Goal: Find specific page/section: Find specific page/section

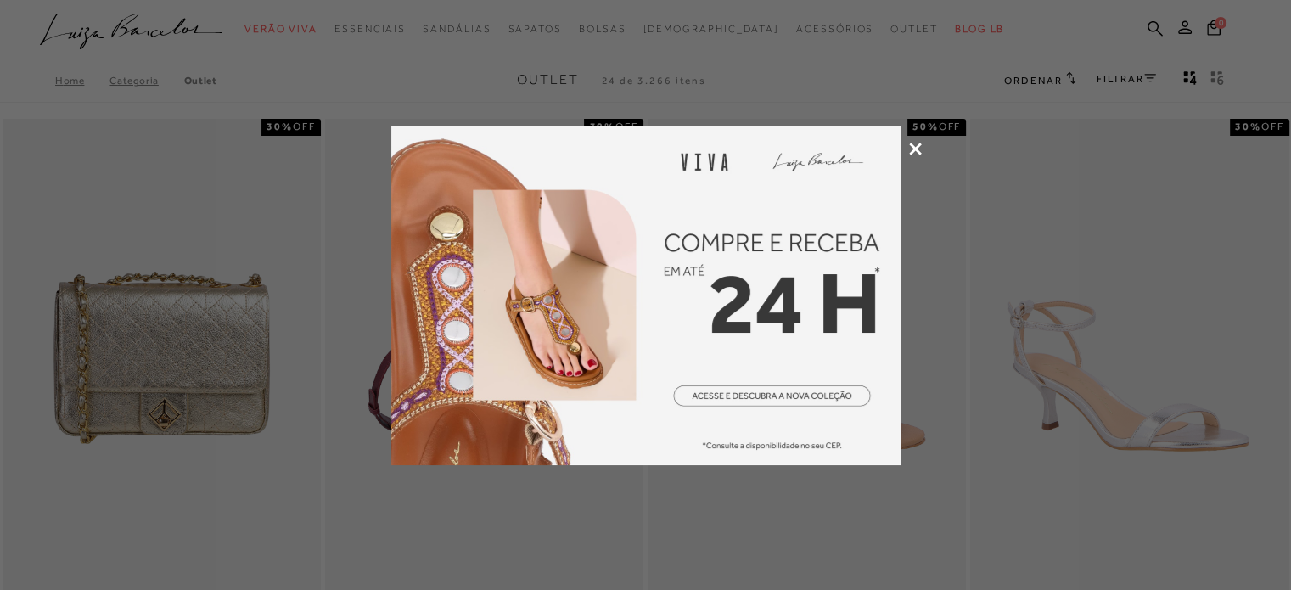
click at [912, 152] on icon at bounding box center [915, 149] width 13 height 13
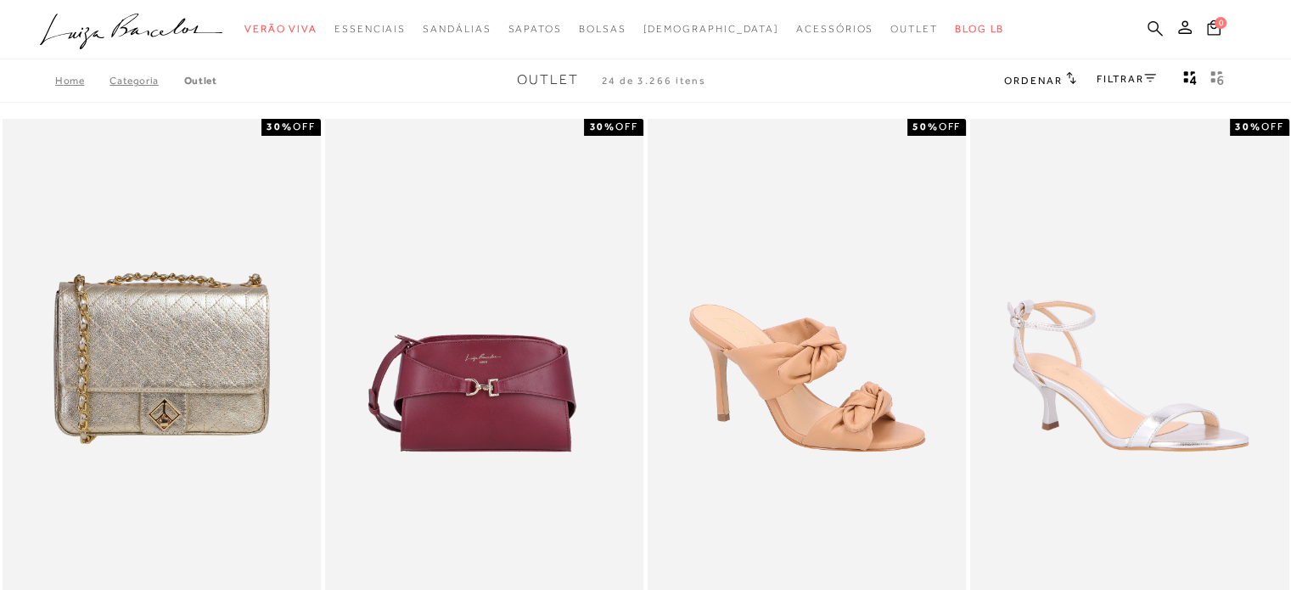
click at [1149, 21] on icon at bounding box center [1155, 28] width 15 height 16
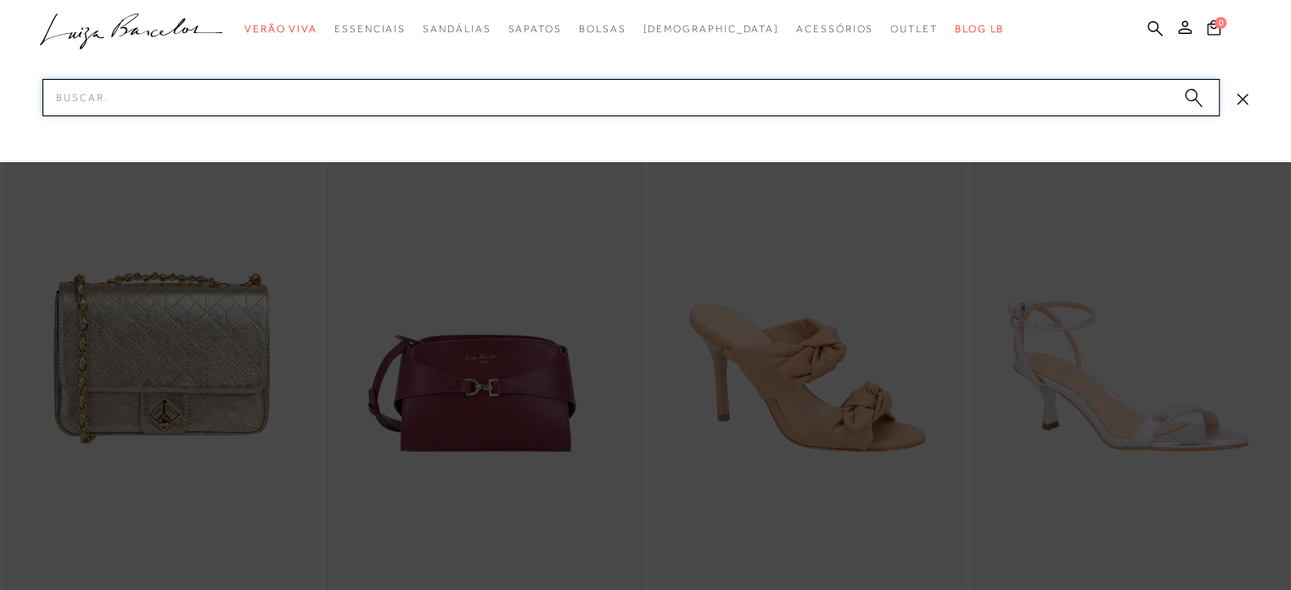
click at [893, 93] on input "Pesquisar" at bounding box center [630, 97] width 1177 height 37
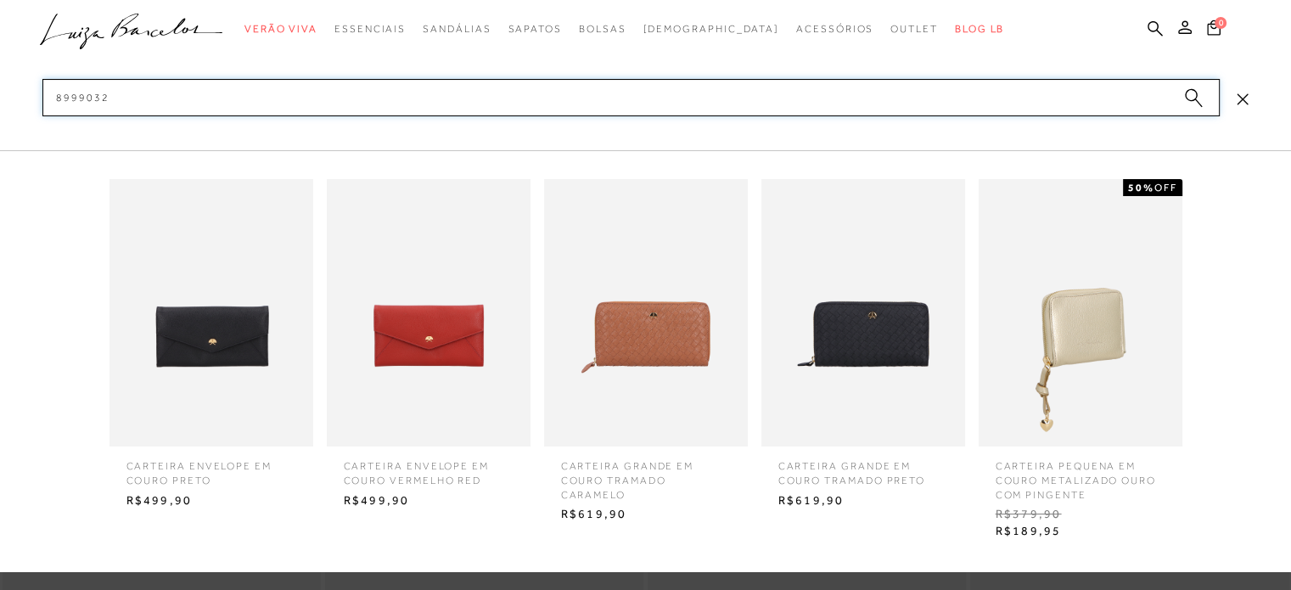
type input "89990322"
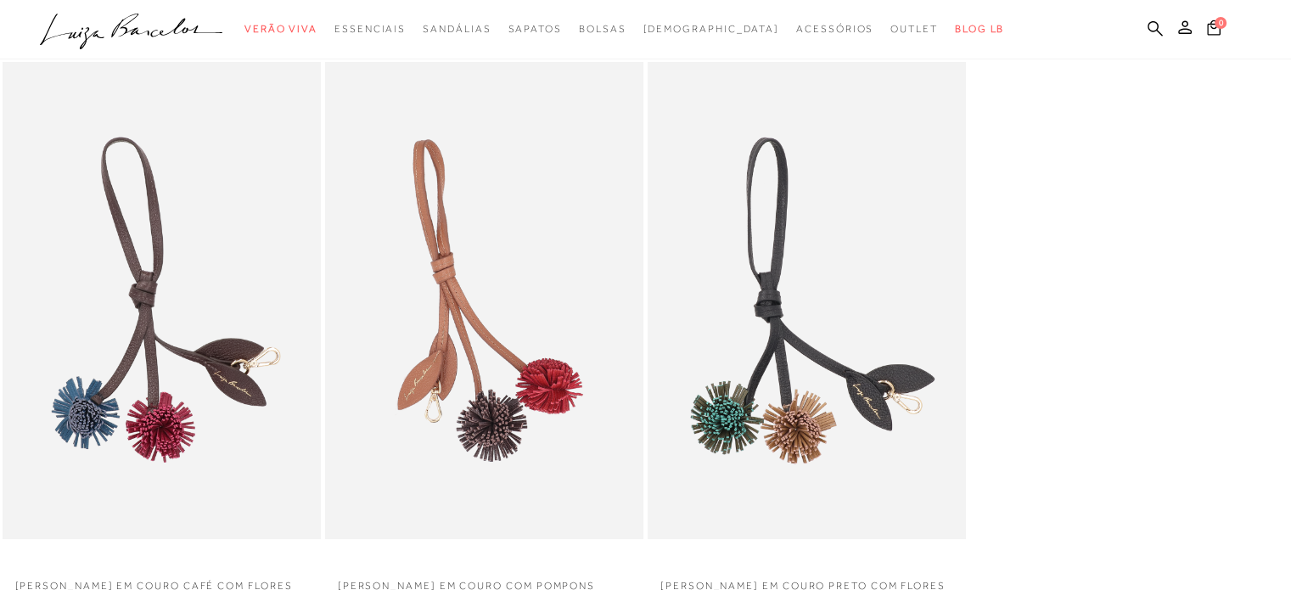
scroll to position [85, 0]
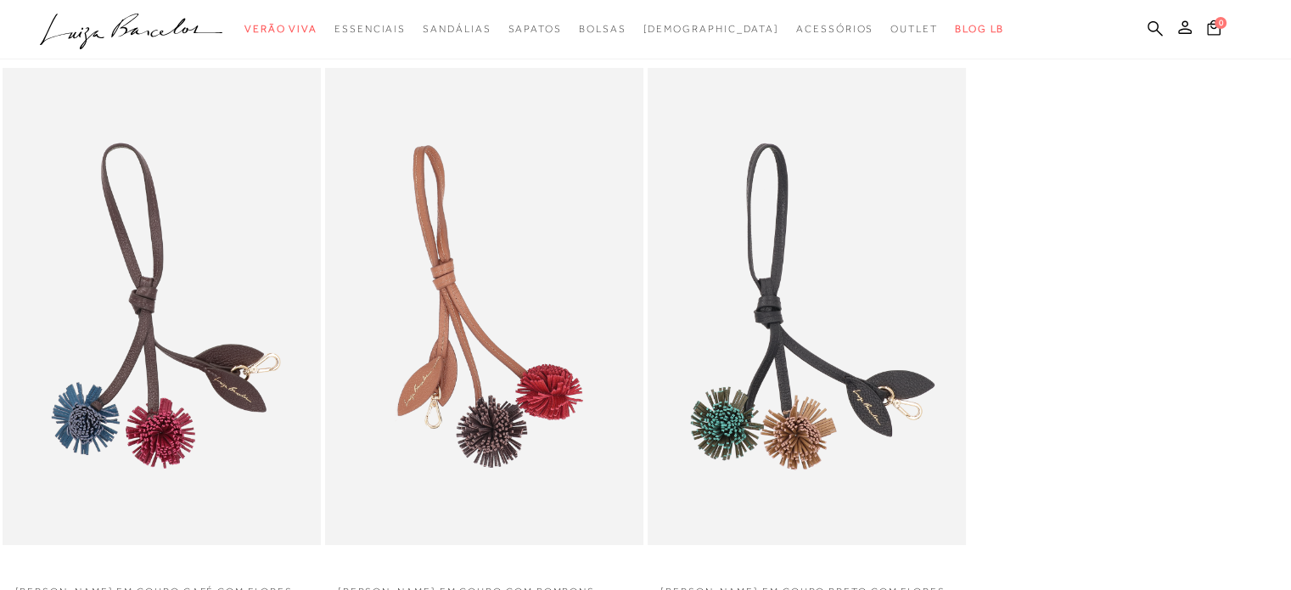
click at [538, 307] on img at bounding box center [484, 306] width 315 height 473
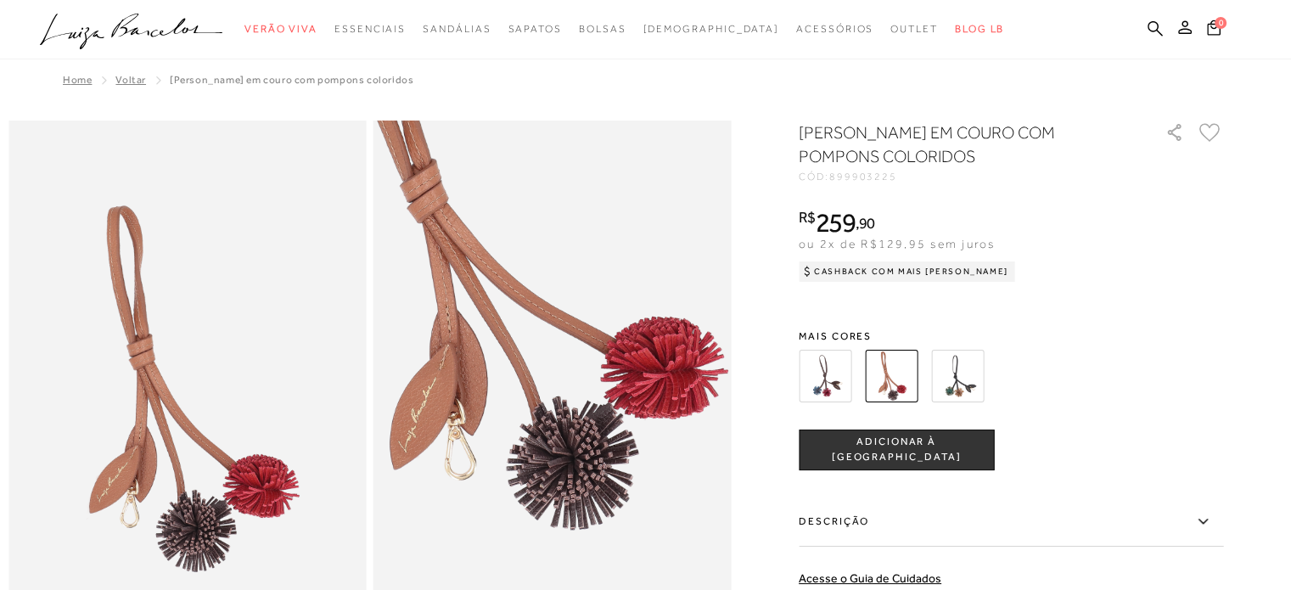
click at [960, 365] on img at bounding box center [957, 376] width 53 height 53
click at [839, 376] on img at bounding box center [825, 376] width 53 height 53
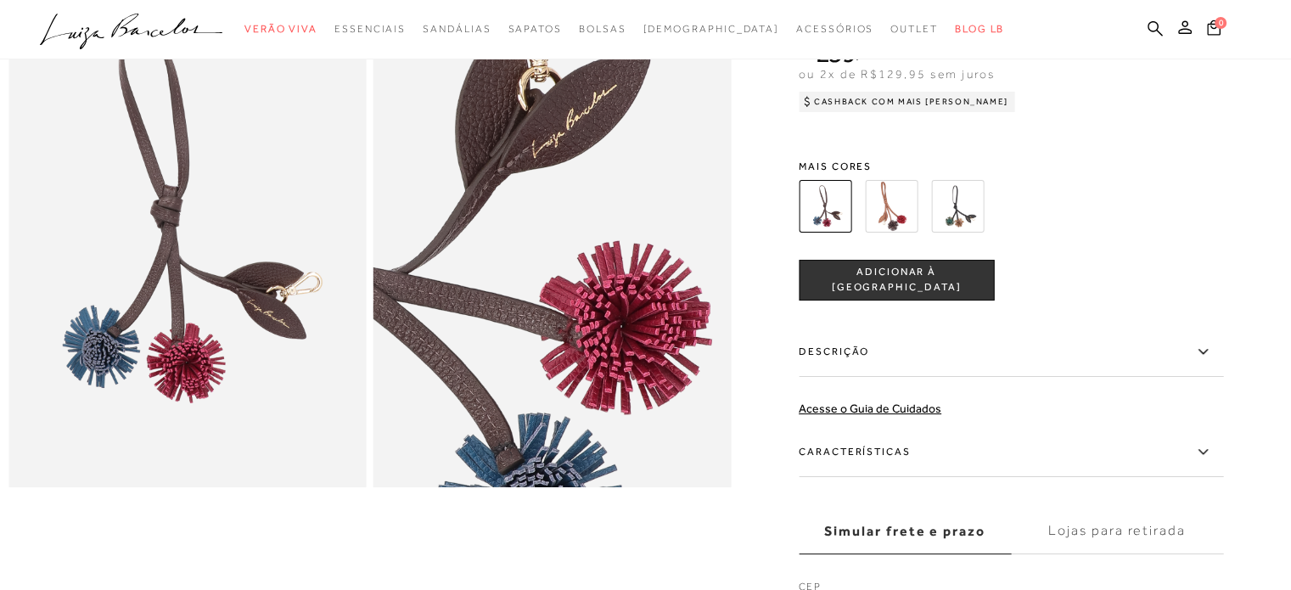
click at [907, 188] on img at bounding box center [891, 206] width 53 height 53
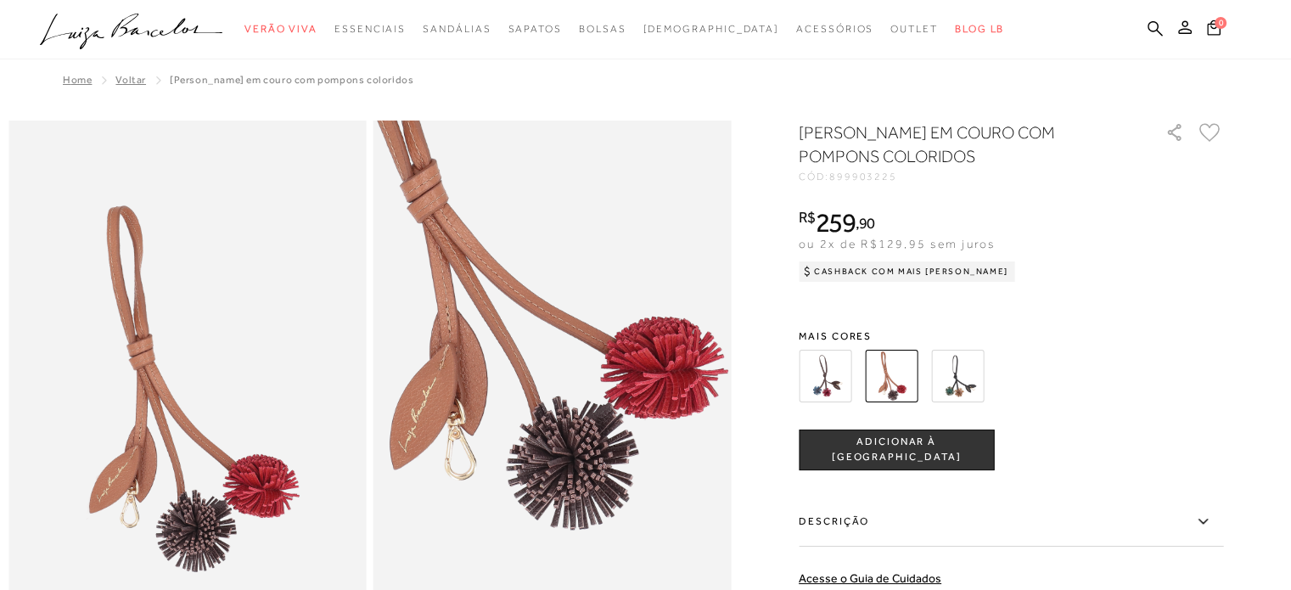
click at [963, 386] on img at bounding box center [957, 376] width 53 height 53
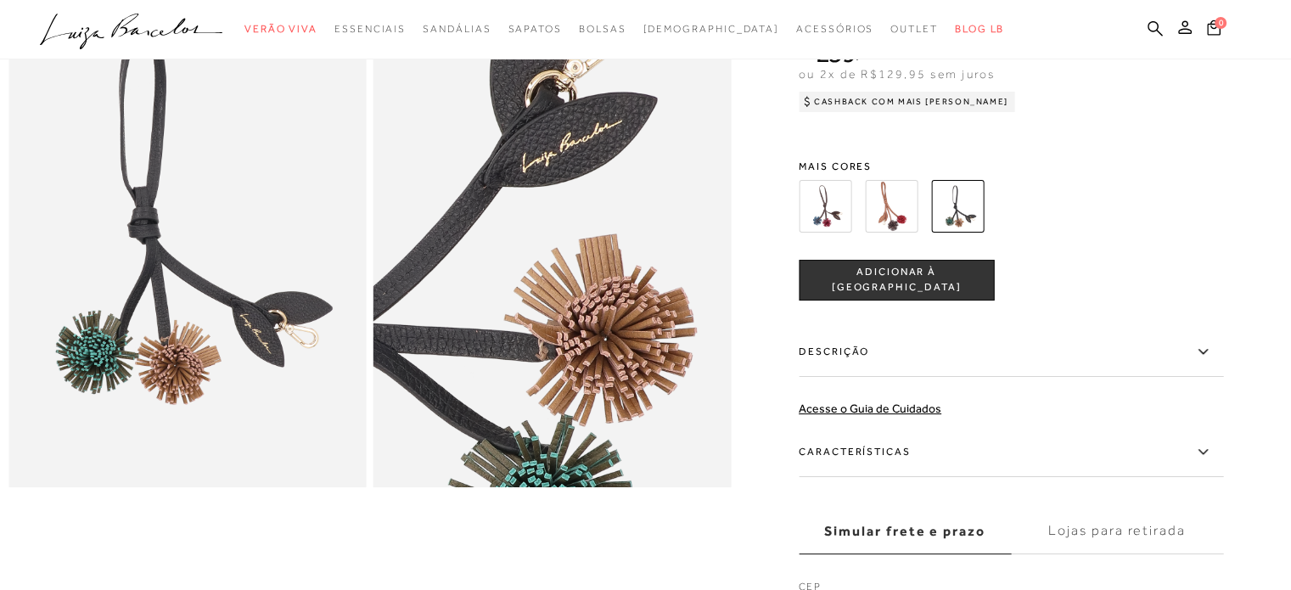
click at [890, 202] on img at bounding box center [891, 206] width 53 height 53
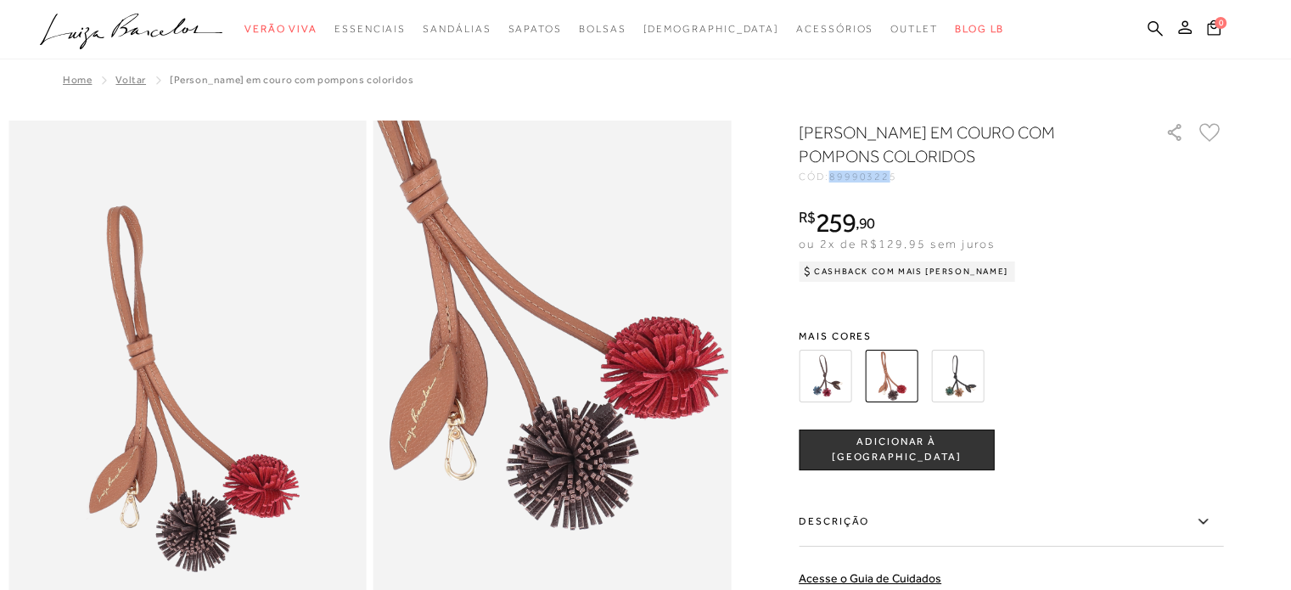
drag, startPoint x: 839, startPoint y: 177, endPoint x: 895, endPoint y: 176, distance: 56.0
click at [895, 176] on div "CÓD: 899903225" at bounding box center [969, 176] width 340 height 10
copy span "89990322"
